Goal: Task Accomplishment & Management: Complete application form

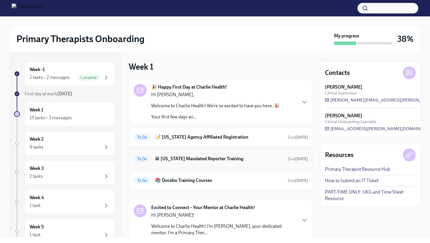
click at [204, 161] on h6 "🏛 [US_STATE] Mandated Reporter Training" at bounding box center [219, 159] width 128 height 6
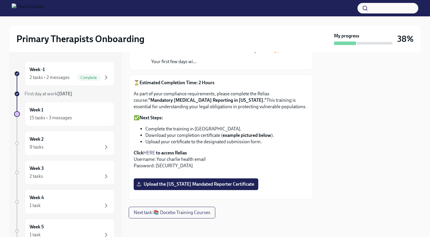
scroll to position [173, 0]
click at [196, 181] on span "Upload the [US_STATE] Mandated Reporter Certificate" at bounding box center [196, 184] width 116 height 6
click at [0, 0] on input "Upload the [US_STATE] Mandated Reporter Certificate" at bounding box center [0, 0] width 0 height 0
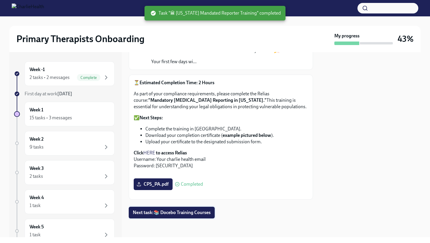
click at [178, 214] on span "Next task : 📚 Docebo Training Courses" at bounding box center [172, 213] width 78 height 6
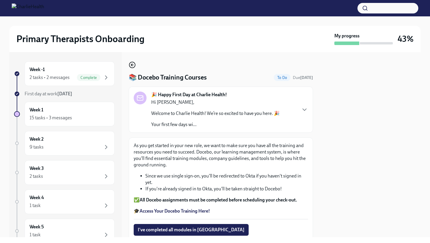
click at [133, 68] on circle "button" at bounding box center [132, 65] width 6 height 6
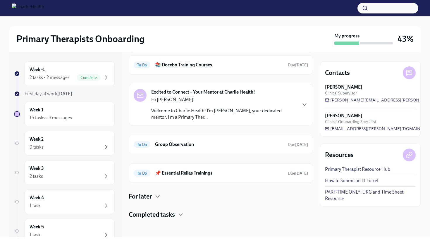
scroll to position [94, 0]
click at [178, 142] on h6 "Group Observation" at bounding box center [219, 144] width 128 height 6
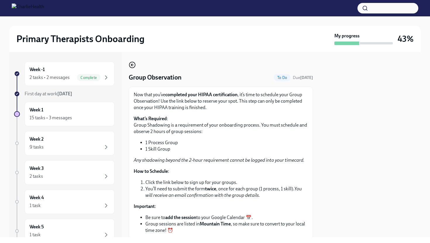
click at [134, 66] on icon "button" at bounding box center [132, 64] width 7 height 7
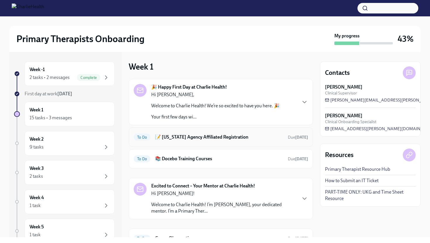
scroll to position [94, 0]
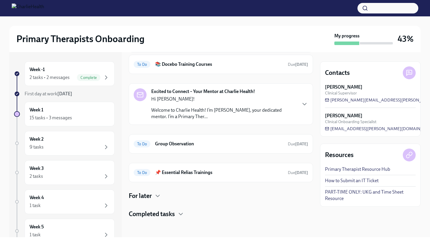
click at [157, 211] on h4 "Completed tasks" at bounding box center [152, 214] width 46 height 9
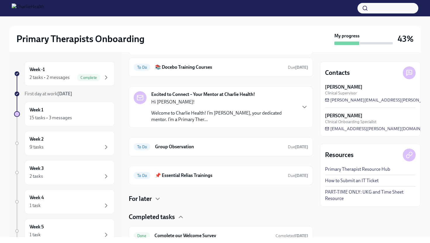
scroll to position [88, 0]
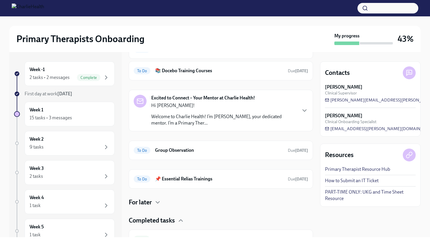
click at [153, 203] on div "For later" at bounding box center [221, 202] width 184 height 9
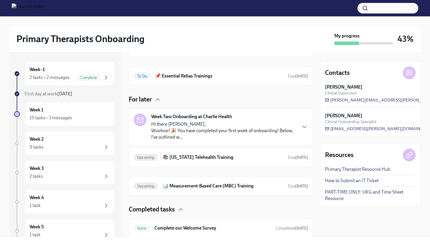
scroll to position [201, 0]
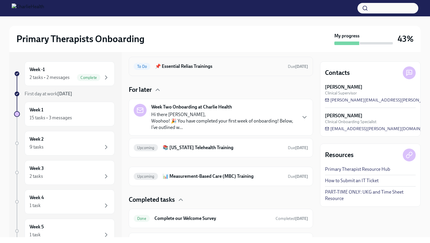
click at [172, 68] on h6 "📌 Essential Relias Trainings" at bounding box center [219, 66] width 128 height 6
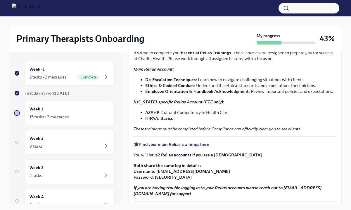
scroll to position [106, 0]
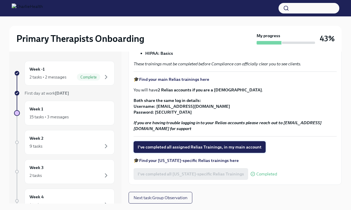
click at [179, 148] on span "I've completed all assigned Relias Trainings, in my main account" at bounding box center [200, 147] width 124 height 6
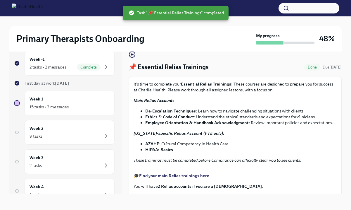
scroll to position [0, 0]
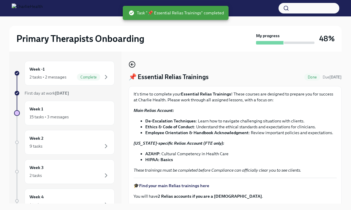
click at [133, 63] on icon "button" at bounding box center [132, 64] width 7 height 7
